Goal: Transaction & Acquisition: Book appointment/travel/reservation

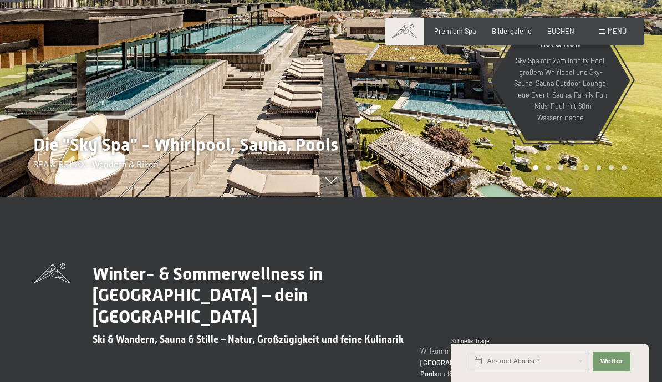
scroll to position [185, 0]
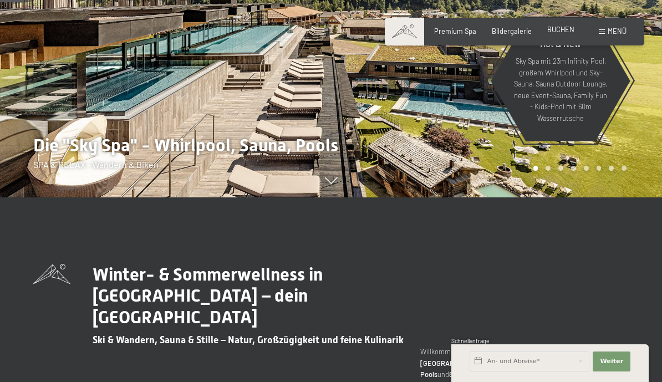
click at [566, 33] on span "BUCHEN" at bounding box center [560, 29] width 27 height 9
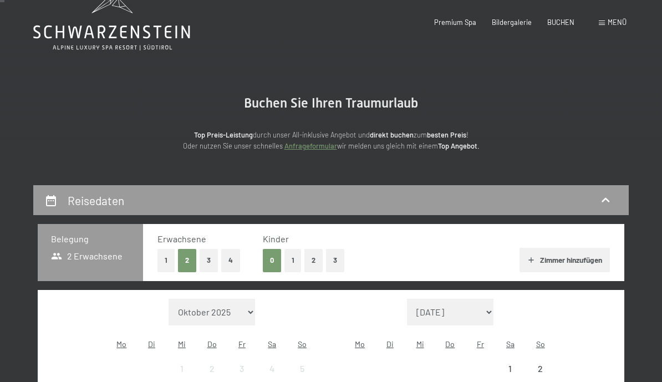
scroll to position [3, 0]
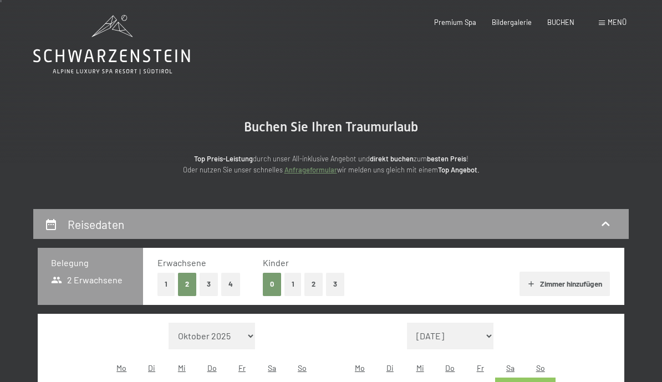
click at [614, 24] on span "Menü" at bounding box center [617, 22] width 19 height 9
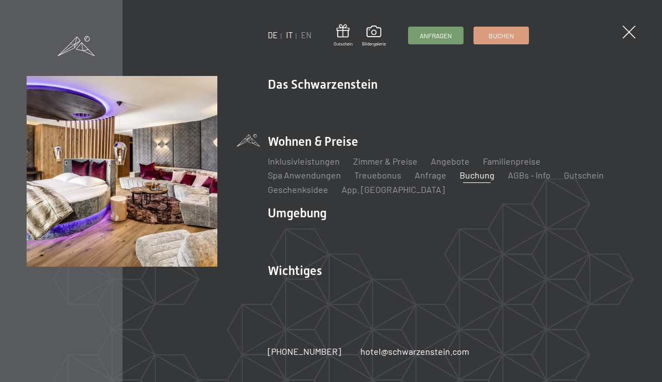
click at [290, 37] on link "IT" at bounding box center [289, 35] width 7 height 9
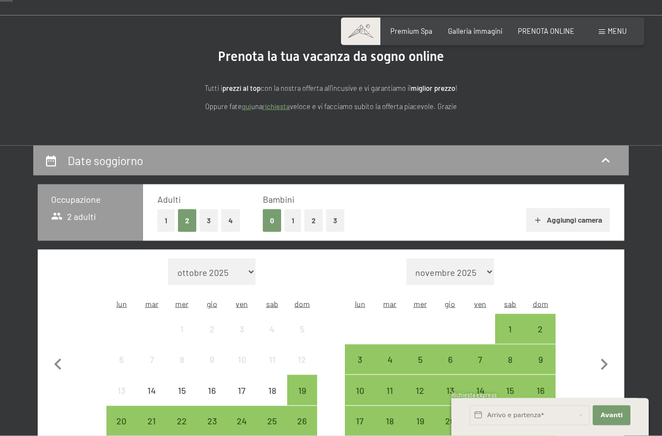
scroll to position [75, 0]
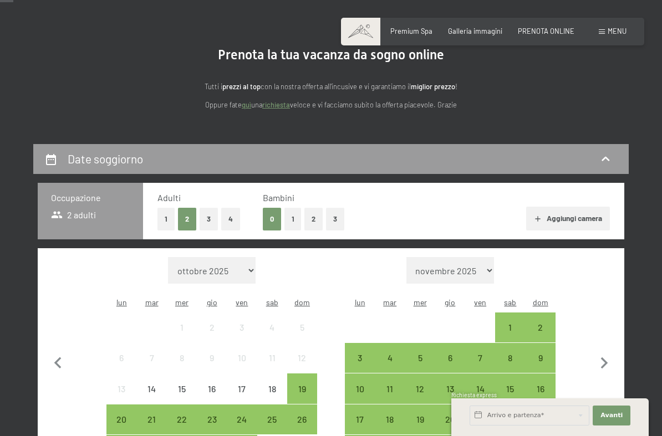
click at [231, 217] on button "4" at bounding box center [230, 219] width 19 height 23
click at [191, 220] on button "2" at bounding box center [187, 219] width 18 height 23
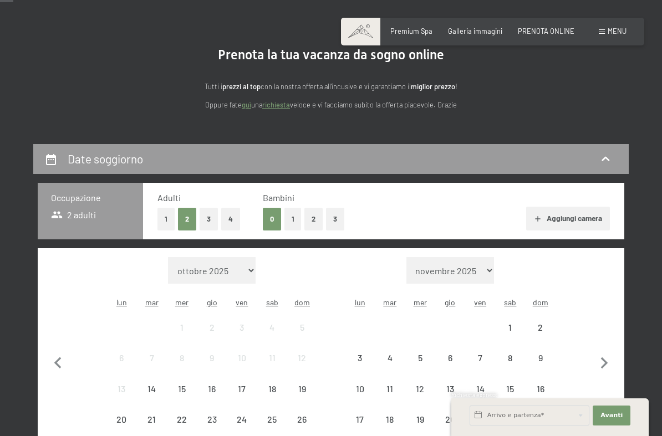
click at [562, 217] on button "Aggiungi camera" at bounding box center [568, 219] width 84 height 24
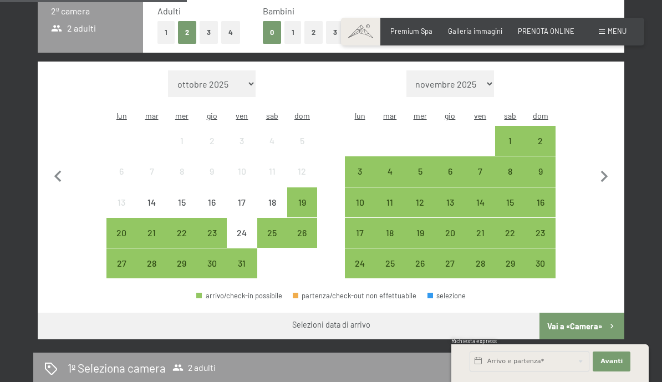
scroll to position [323, 0]
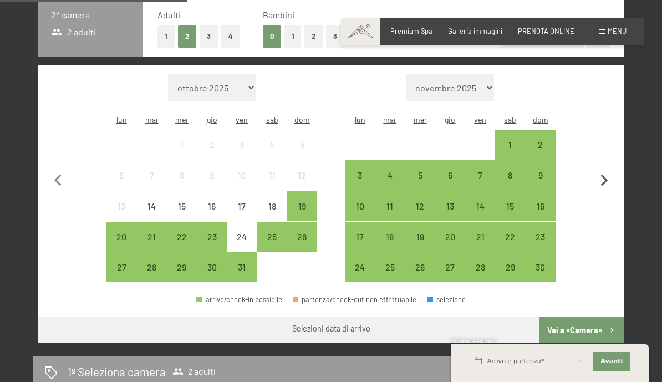
click at [615, 169] on icon "button" at bounding box center [604, 180] width 23 height 23
select select "2025-11-01"
select select "2025-12-01"
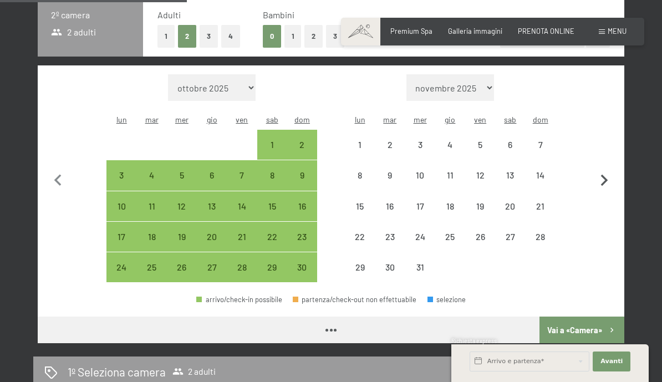
select select "2025-11-01"
select select "2025-12-01"
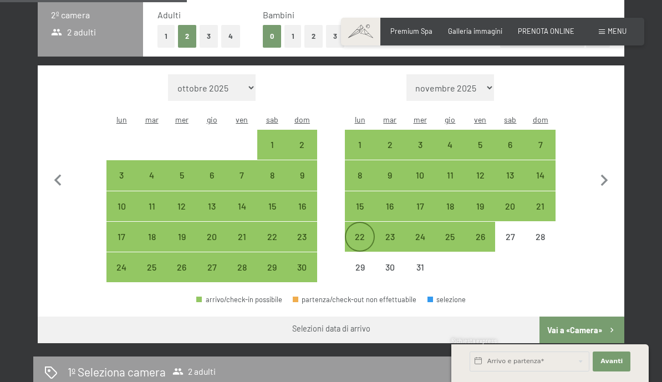
click at [364, 232] on div "22" at bounding box center [360, 246] width 28 height 28
select select "2025-11-01"
select select "2025-12-01"
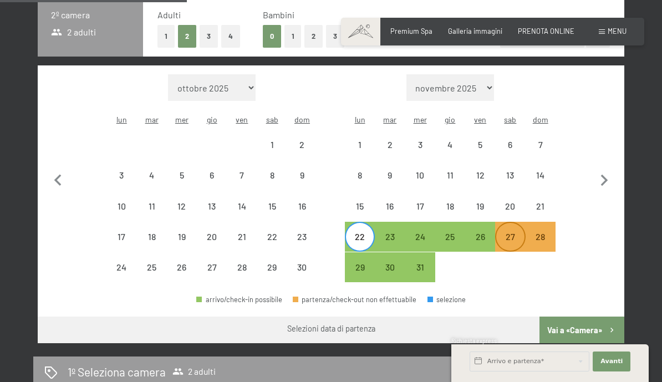
click at [512, 232] on div "27" at bounding box center [510, 246] width 28 height 28
select select "2025-11-01"
select select "2025-12-01"
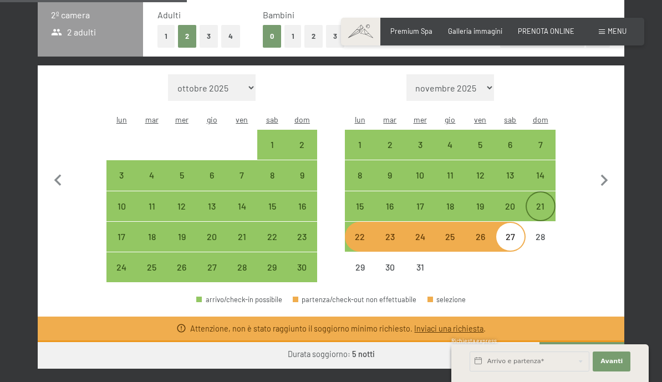
click at [532, 205] on div "21" at bounding box center [541, 216] width 28 height 28
select select "2025-11-01"
select select "2025-12-01"
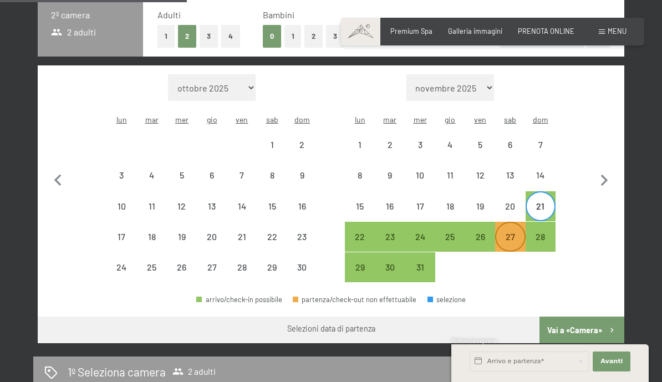
click at [510, 232] on div "27" at bounding box center [510, 246] width 28 height 28
select select "2025-11-01"
select select "2025-12-01"
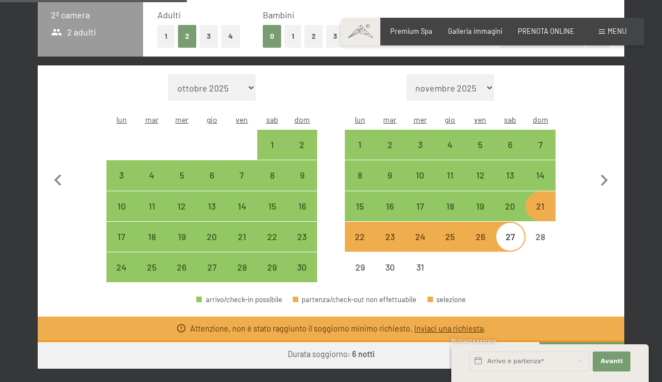
click at [541, 202] on div "21" at bounding box center [541, 216] width 28 height 28
select select "2025-11-01"
select select "2025-12-01"
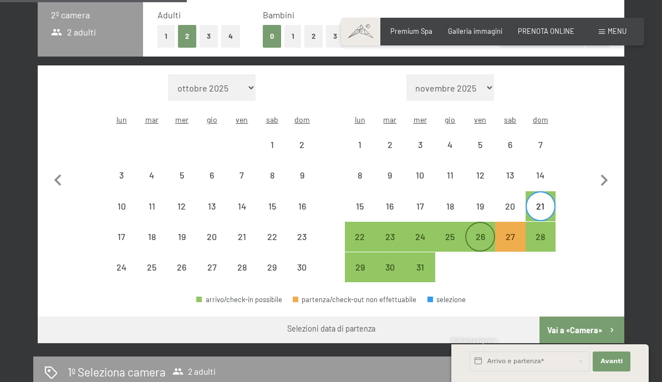
click at [478, 232] on div "26" at bounding box center [480, 246] width 28 height 28
select select "2025-11-01"
select select "2025-12-01"
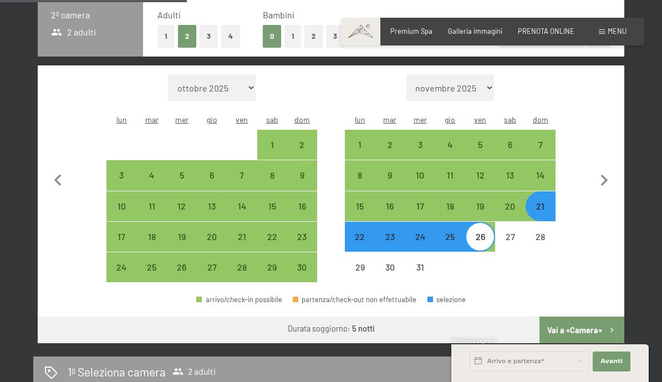
click at [576, 322] on button "Vai a «Camera»" at bounding box center [582, 330] width 85 height 27
select select "2025-11-01"
select select "2025-12-01"
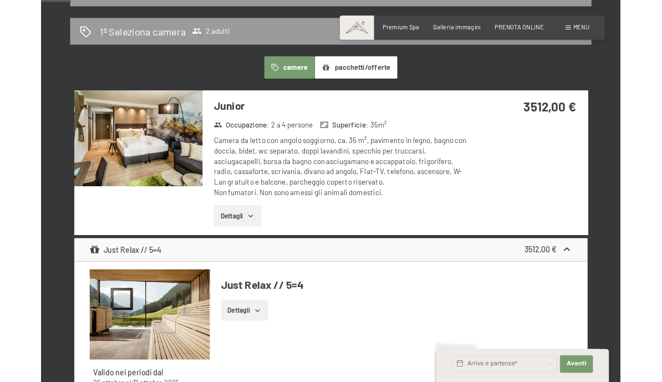
scroll to position [240, 0]
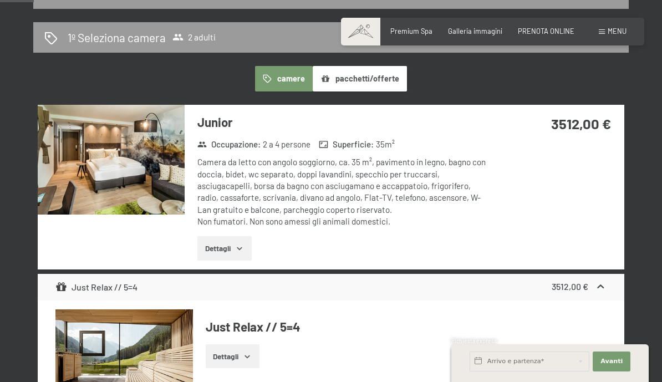
click at [344, 74] on button "pacchetti/offerte" at bounding box center [360, 79] width 94 height 26
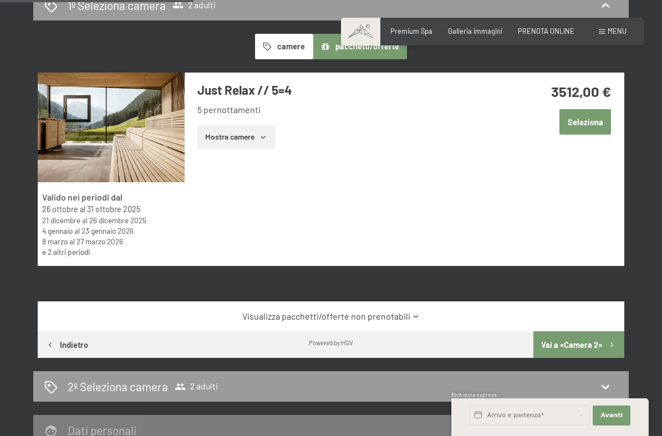
scroll to position [273, 0]
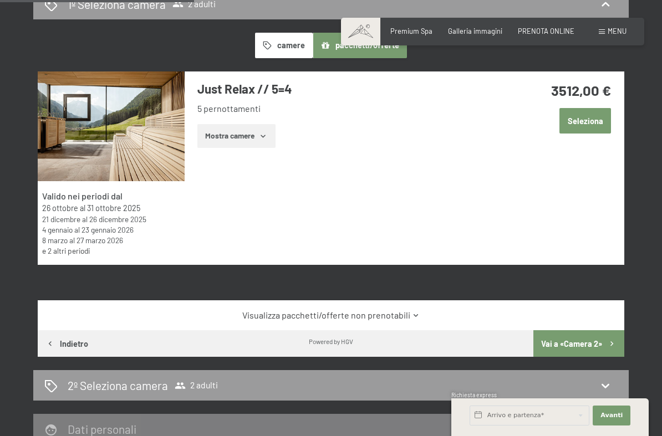
click at [248, 139] on button "Mostra camere" at bounding box center [236, 136] width 78 height 24
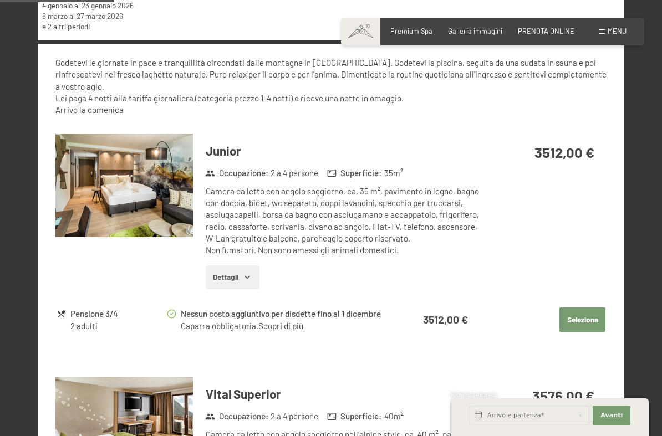
scroll to position [499, 0]
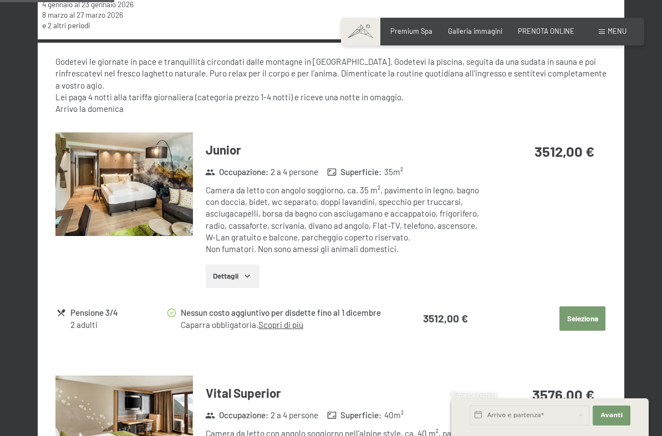
click at [576, 322] on button "Seleziona" at bounding box center [583, 319] width 46 height 24
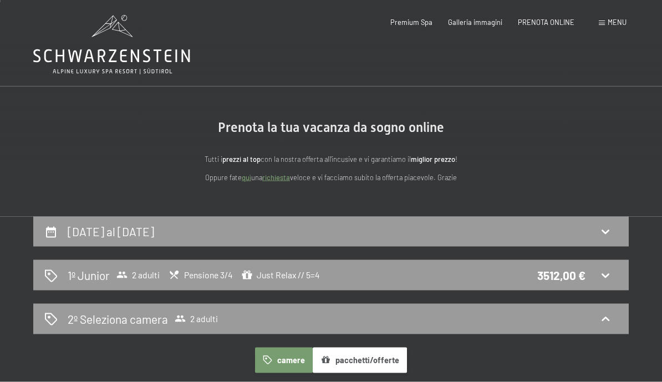
scroll to position [0, 0]
